Goal: Task Accomplishment & Management: Manage account settings

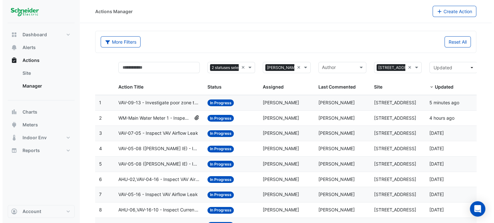
scroll to position [26, 0]
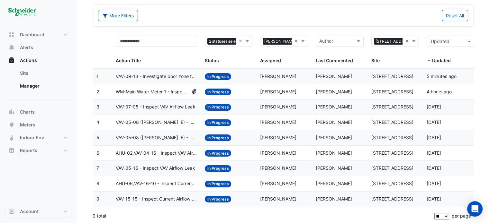
click at [166, 183] on span "AHU-06,VAV-16-10 - Inspect Current Airflow Faulty Sensor" at bounding box center [156, 183] width 81 height 7
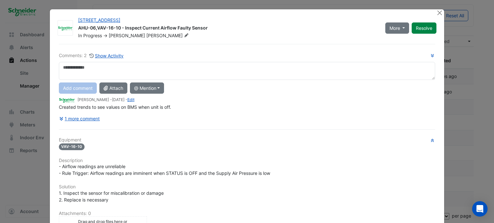
click at [178, 65] on textarea at bounding box center [247, 71] width 376 height 18
type textarea "*"
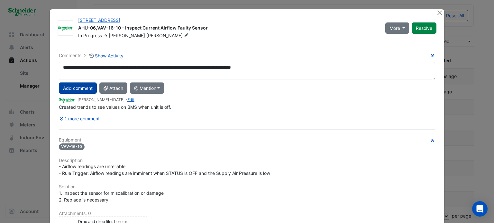
type textarea "**********"
click at [78, 87] on button "Add comment" at bounding box center [78, 88] width 38 height 11
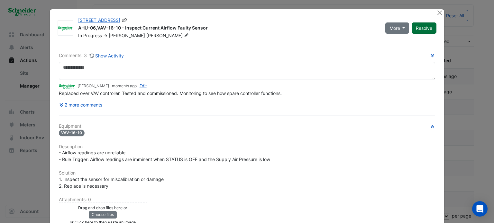
click at [425, 29] on button "Resolve" at bounding box center [423, 27] width 25 height 11
click at [468, 27] on ngb-modal-window "[STREET_ADDRESS] AHU-06,VAV-16-10 - Inspect Current Airflow Faulty Sensor Close…" at bounding box center [247, 111] width 494 height 223
click at [436, 11] on button "Close" at bounding box center [439, 12] width 7 height 7
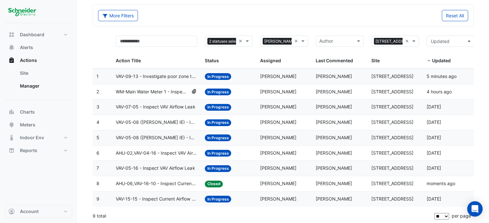
click at [171, 122] on span "VAV-05-08 ([PERSON_NAME] IE) - Inspect Current Airflow Faulty Sensor" at bounding box center [156, 122] width 81 height 7
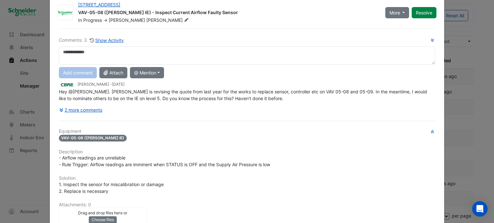
scroll to position [13, 0]
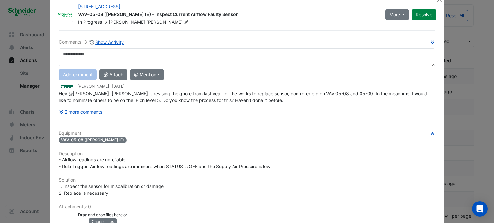
click at [146, 61] on textarea at bounding box center [247, 58] width 376 height 18
click at [140, 57] on textarea at bounding box center [247, 58] width 376 height 18
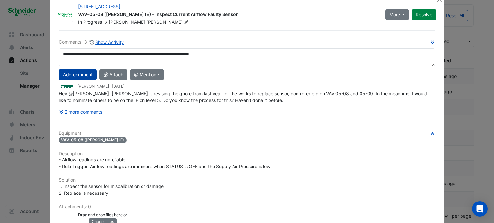
type textarea "**********"
click at [85, 73] on button "Add comment" at bounding box center [78, 74] width 38 height 11
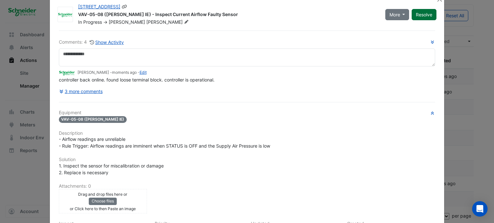
click at [426, 19] on button "Resolve" at bounding box center [423, 14] width 25 height 11
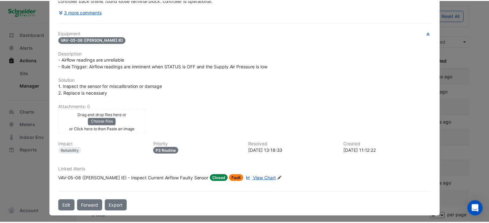
scroll to position [0, 0]
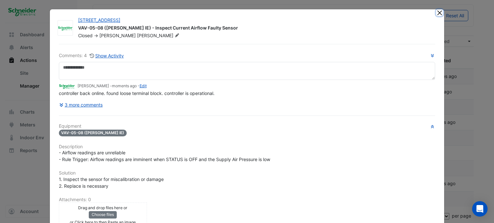
click at [438, 12] on button "Close" at bounding box center [439, 12] width 7 height 7
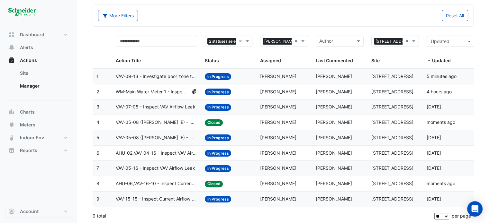
click at [166, 141] on datatable-body-cell "Action Title: VAV-05-08 ([PERSON_NAME] IE) - Inspect Critical Sensor Broken" at bounding box center [156, 137] width 89 height 15
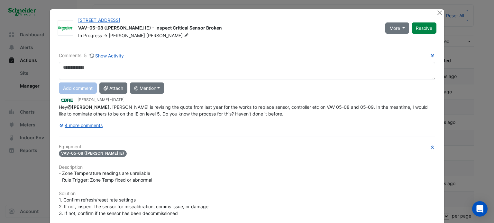
click at [213, 67] on textarea at bounding box center [247, 71] width 376 height 18
click at [208, 67] on textarea at bounding box center [247, 71] width 376 height 18
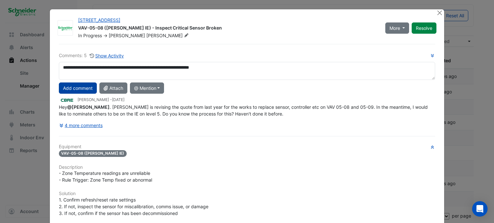
type textarea "**********"
click at [74, 88] on button "Add comment" at bounding box center [78, 88] width 38 height 11
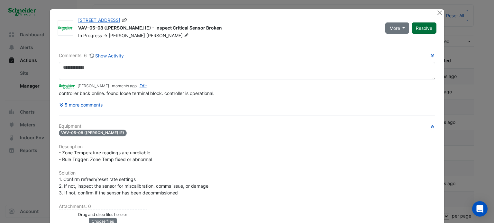
click at [426, 32] on button "Resolve" at bounding box center [423, 27] width 25 height 11
click at [441, 13] on div at bounding box center [440, 12] width 8 height 7
click at [438, 13] on button "Close" at bounding box center [439, 12] width 7 height 7
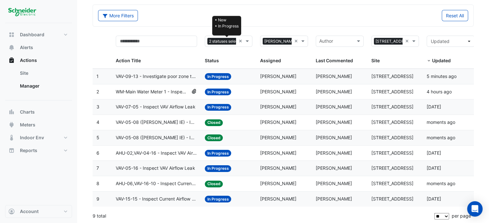
scroll to position [0, 13]
click at [229, 38] on span "2 statuses selected" at bounding box center [214, 41] width 38 height 7
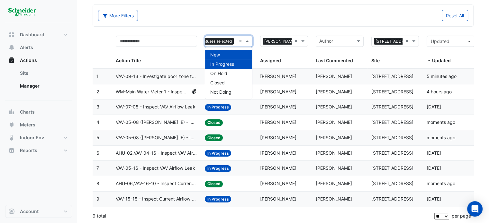
click at [223, 64] on span "In Progress" at bounding box center [222, 63] width 24 height 5
click at [233, 66] on span "In Progress" at bounding box center [222, 63] width 24 height 5
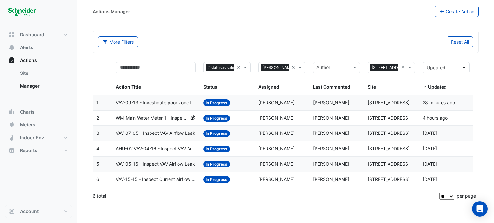
click at [166, 147] on span "AHU-02,VAV-04-16 - Inspect VAV Airflow Leak" at bounding box center [156, 148] width 80 height 7
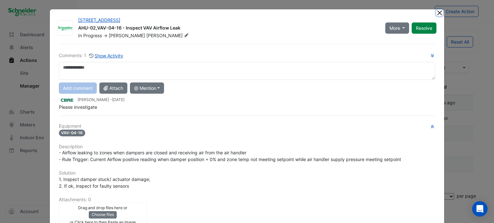
click at [437, 15] on button "Close" at bounding box center [439, 12] width 7 height 7
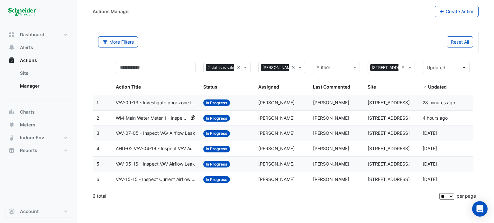
click at [152, 105] on span "VAV-09-13 - Investigate poor zone temp" at bounding box center [156, 102] width 80 height 7
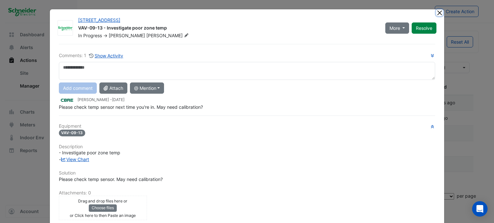
click at [437, 13] on button "Close" at bounding box center [439, 12] width 7 height 7
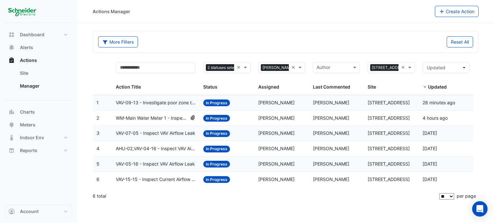
click at [156, 103] on span "VAV-09-13 - Investigate poor zone temp" at bounding box center [156, 102] width 80 height 7
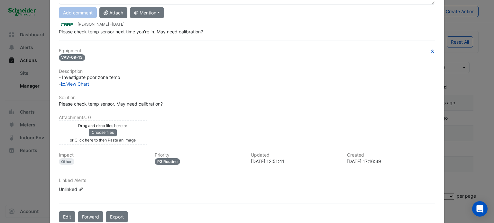
scroll to position [86, 0]
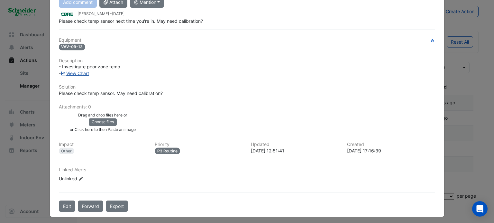
click at [81, 73] on link "View Chart" at bounding box center [75, 73] width 29 height 5
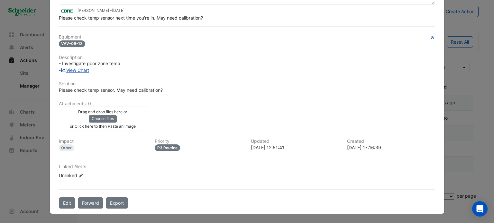
scroll to position [73, 0]
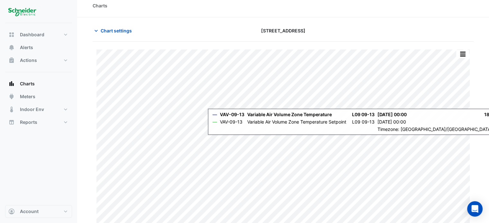
scroll to position [6, 0]
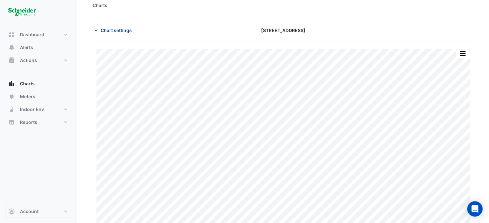
click at [113, 33] on span "Chart settings" at bounding box center [116, 30] width 31 height 7
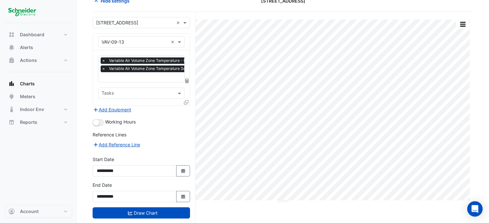
scroll to position [37, 0]
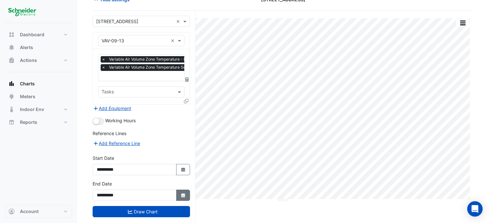
click at [182, 194] on icon "button" at bounding box center [183, 195] width 4 height 4
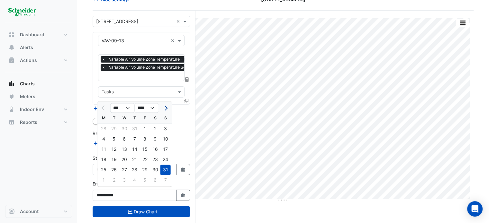
click at [165, 109] on span "Next month" at bounding box center [165, 108] width 5 height 5
click at [100, 108] on button "Previous month" at bounding box center [104, 108] width 8 height 10
select select "**"
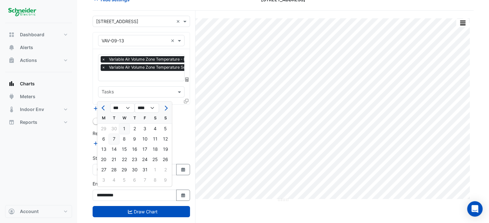
click at [116, 140] on div "7" at bounding box center [114, 139] width 10 height 10
type input "**********"
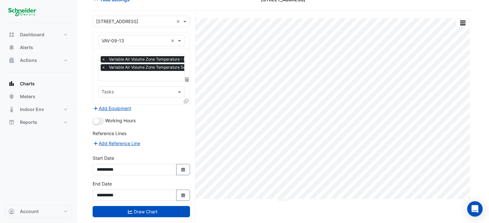
click at [183, 173] on div "**********" at bounding box center [141, 168] width 105 height 26
click at [183, 170] on fa-icon "Select Date" at bounding box center [183, 169] width 6 height 5
select select "*"
select select "****"
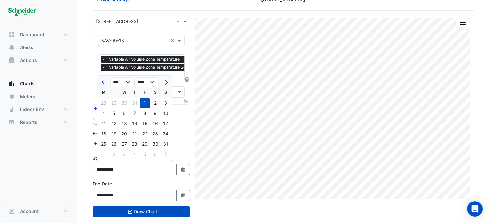
click at [162, 85] on button "Next month" at bounding box center [166, 82] width 8 height 10
click at [164, 84] on button "Next month" at bounding box center [166, 82] width 8 height 10
select select "**"
click at [123, 103] on div "1" at bounding box center [124, 103] width 10 height 10
type input "**********"
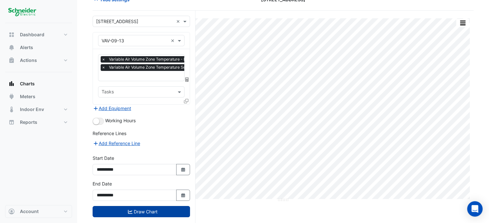
click at [145, 209] on button "Draw Chart" at bounding box center [141, 211] width 97 height 11
